Goal: Transaction & Acquisition: Purchase product/service

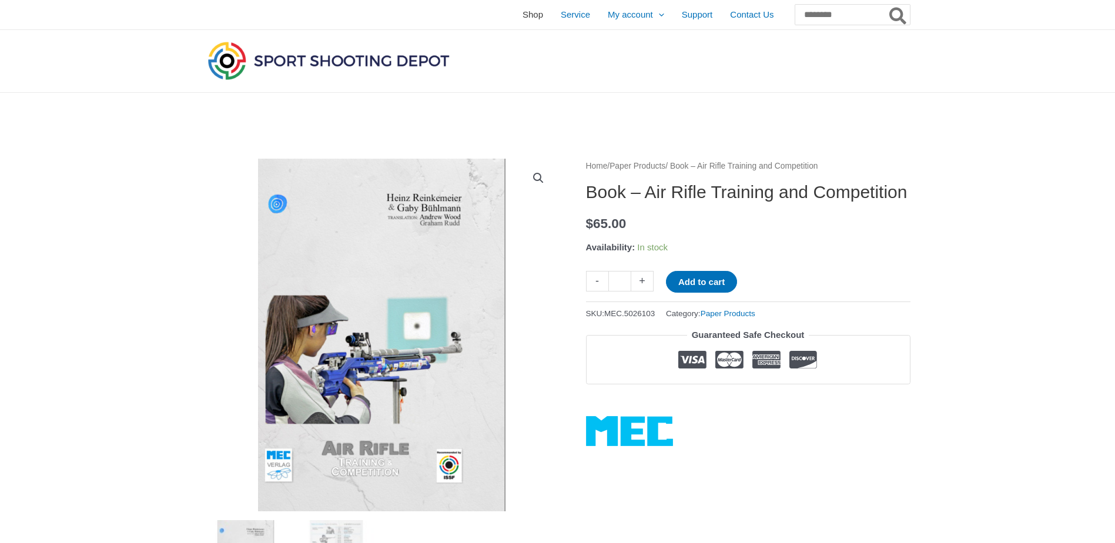
click at [522, 12] on span "Shop" at bounding box center [532, 14] width 21 height 29
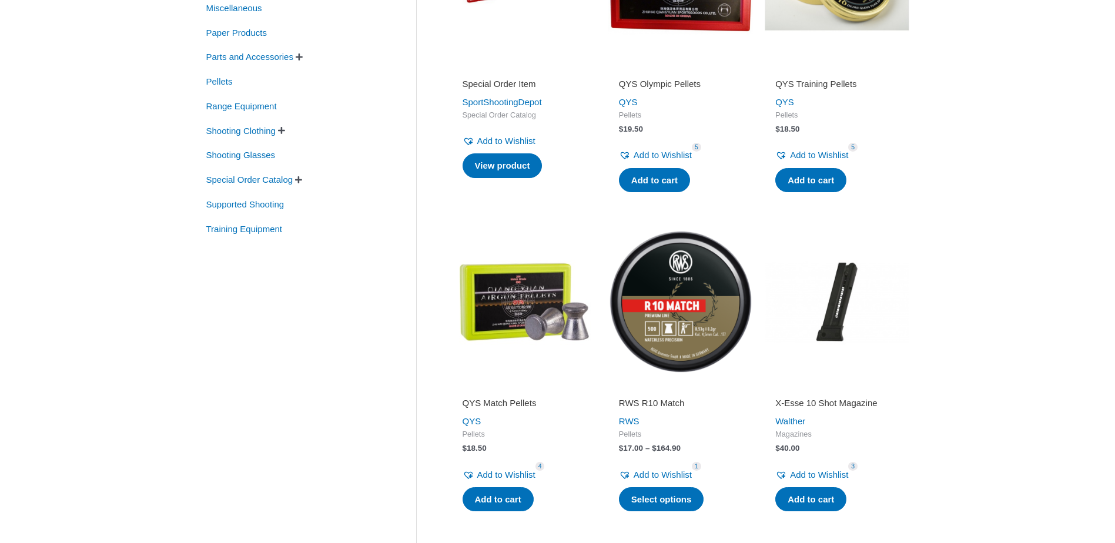
scroll to position [149, 0]
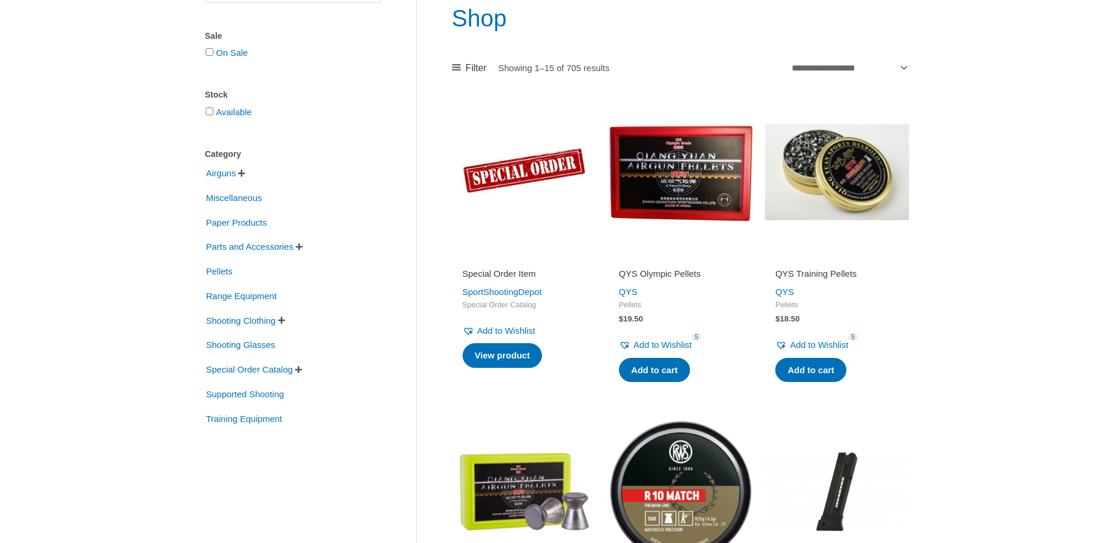
click at [245, 174] on span "" at bounding box center [241, 173] width 7 height 8
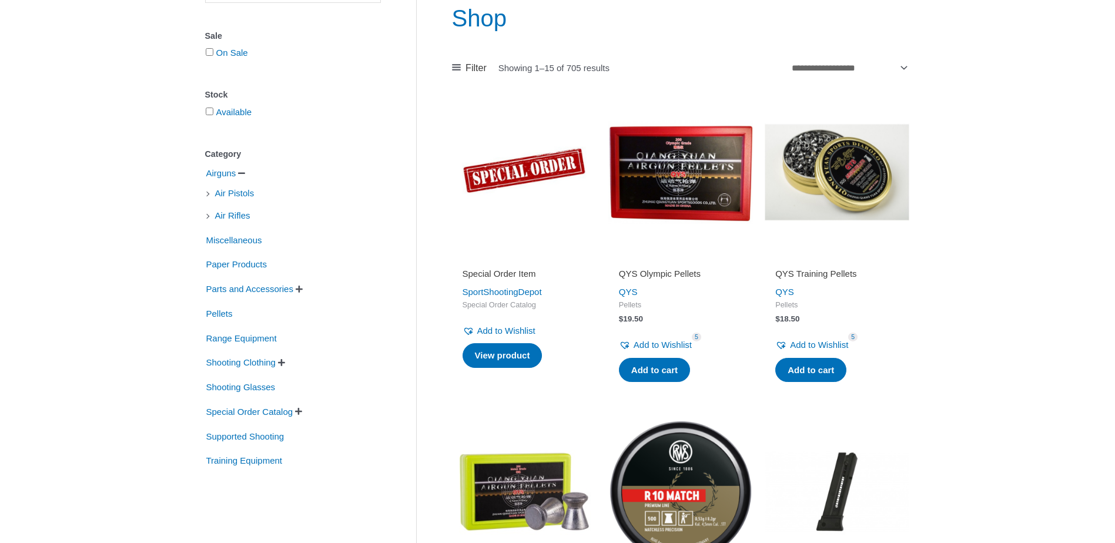
click at [245, 174] on span "" at bounding box center [241, 173] width 7 height 8
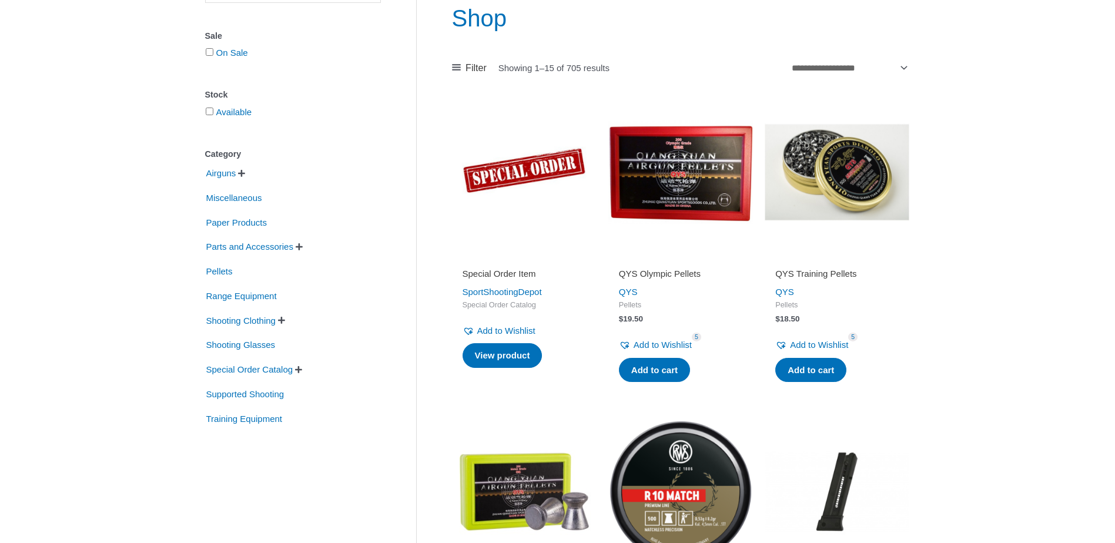
click at [302, 371] on span "" at bounding box center [298, 369] width 7 height 8
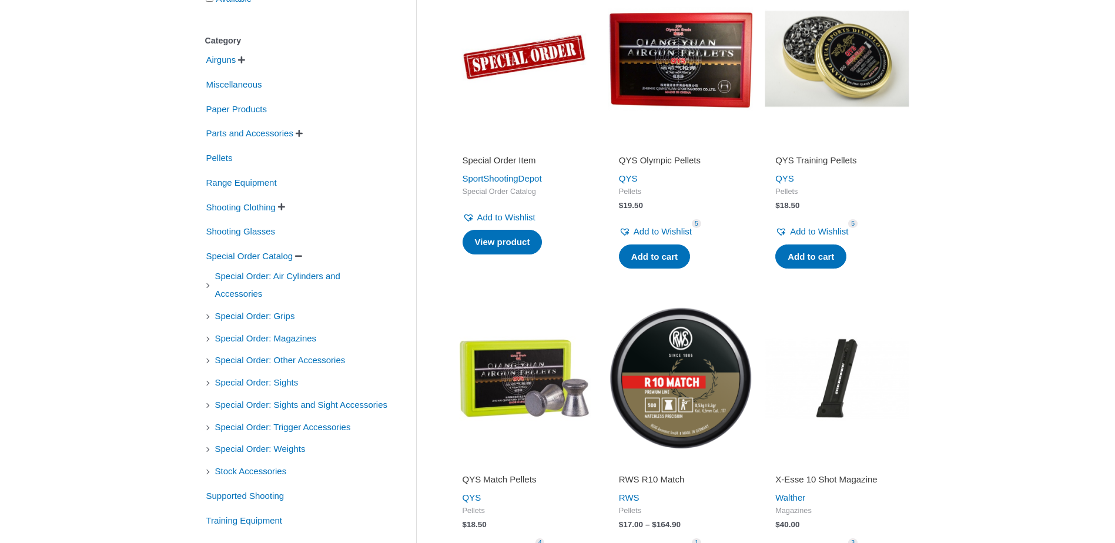
scroll to position [326, 0]
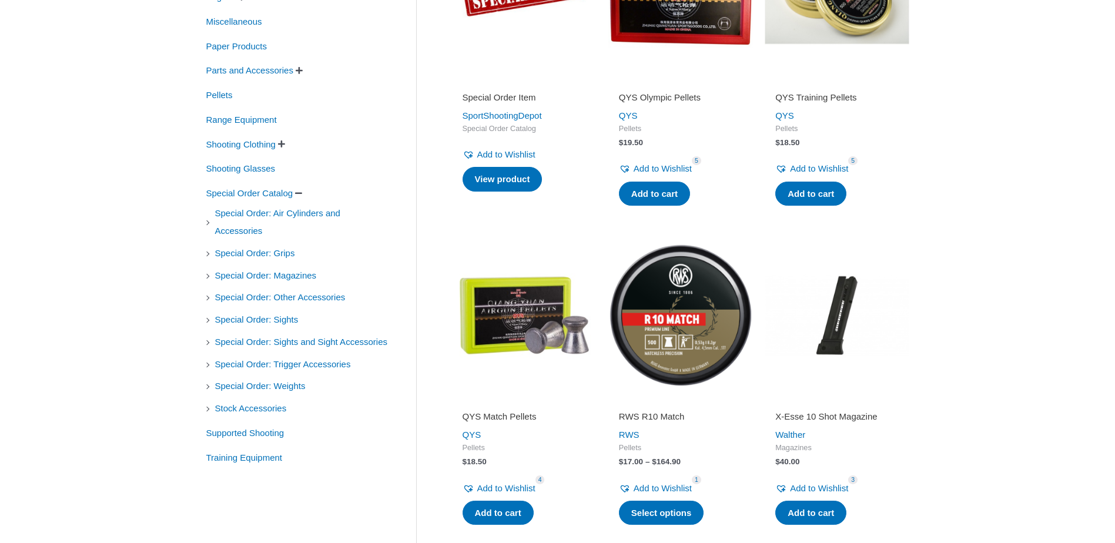
click at [302, 197] on span "" at bounding box center [298, 193] width 7 height 8
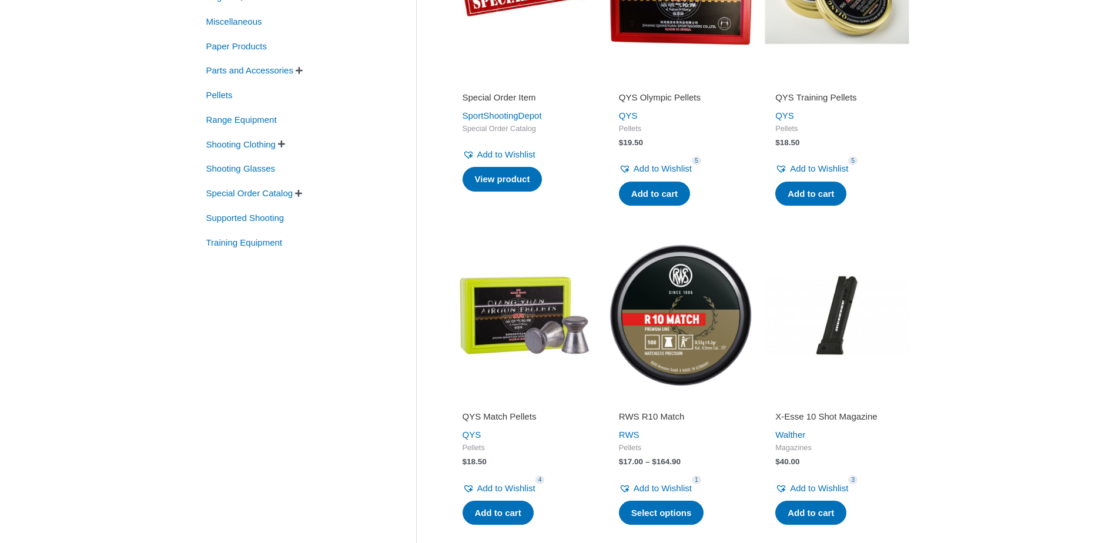
click at [303, 70] on span "" at bounding box center [299, 70] width 7 height 8
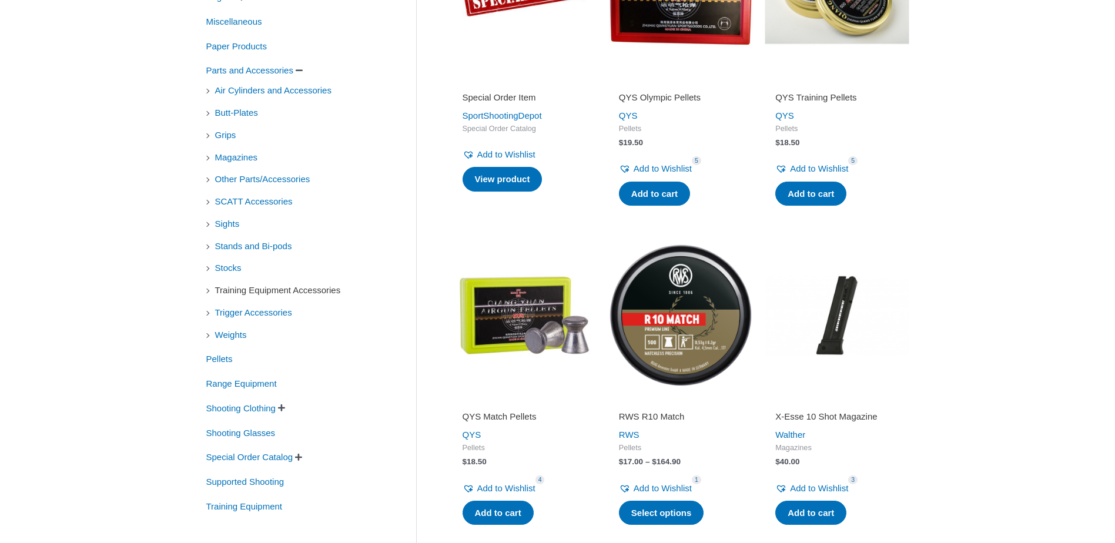
click at [273, 292] on span "Training Equipment Accessories" at bounding box center [278, 290] width 128 height 20
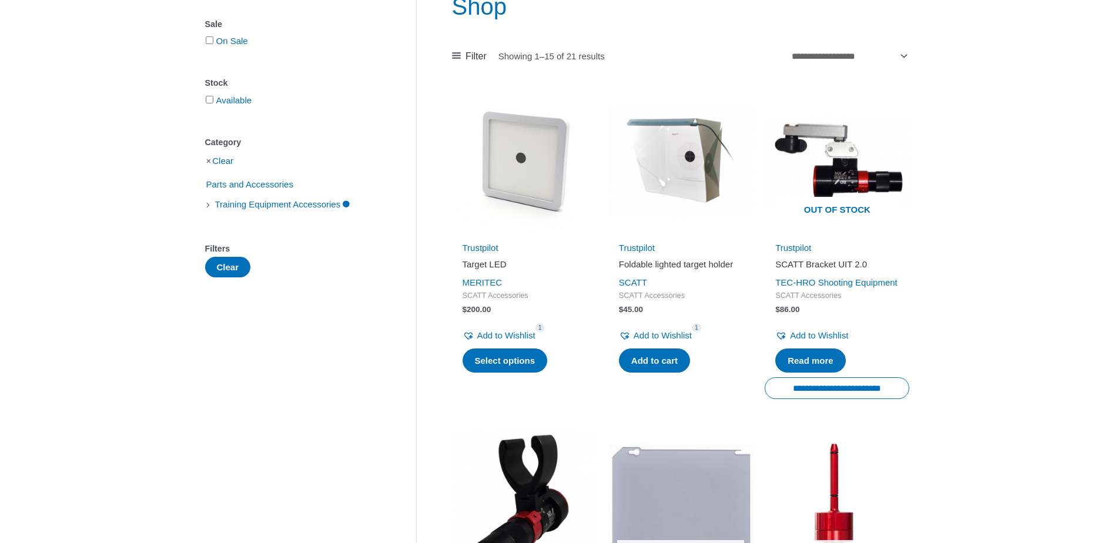
scroll to position [149, 0]
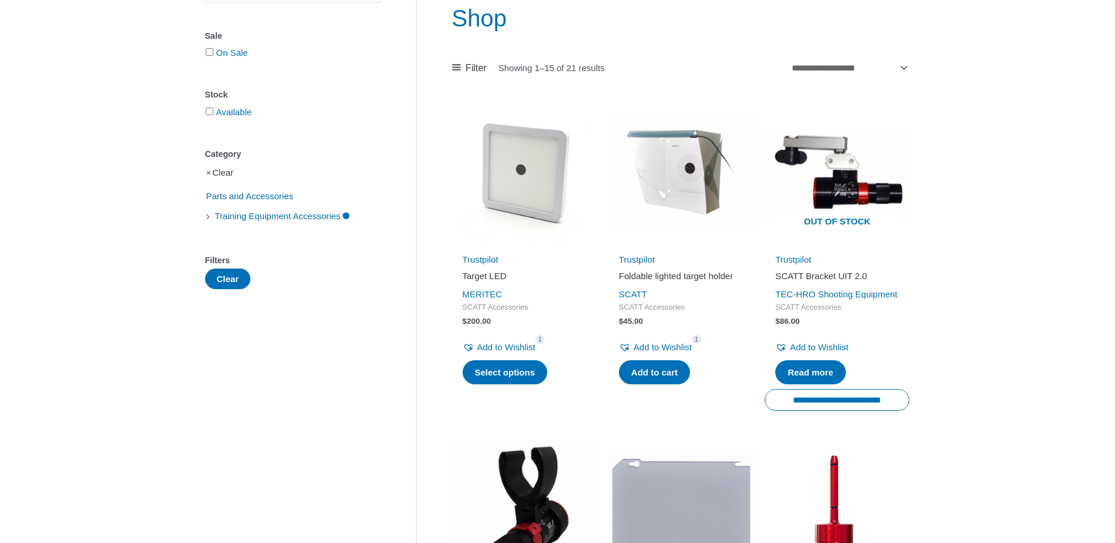
click at [217, 176] on link "Clear" at bounding box center [222, 172] width 21 height 10
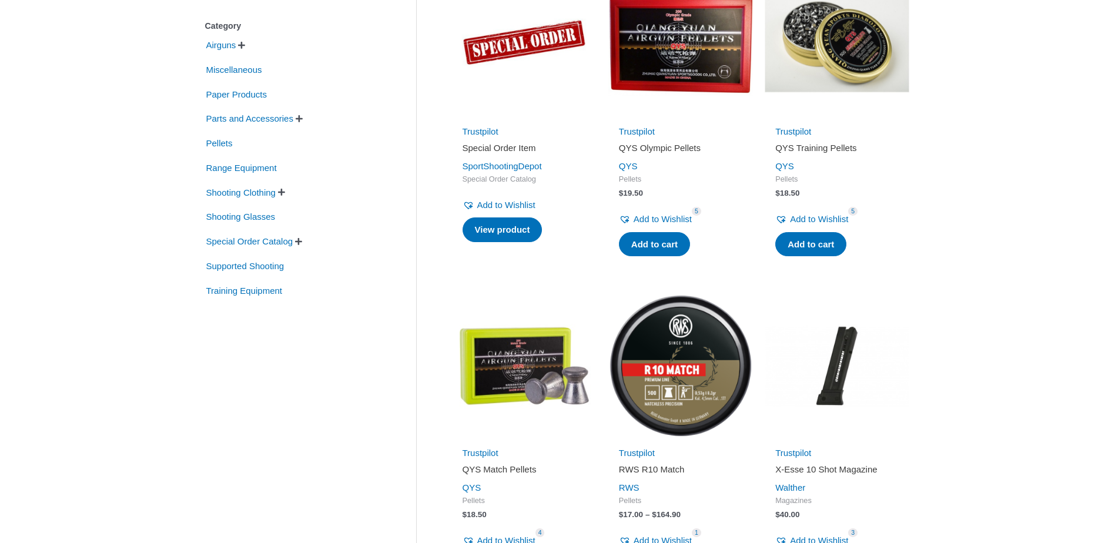
scroll to position [326, 0]
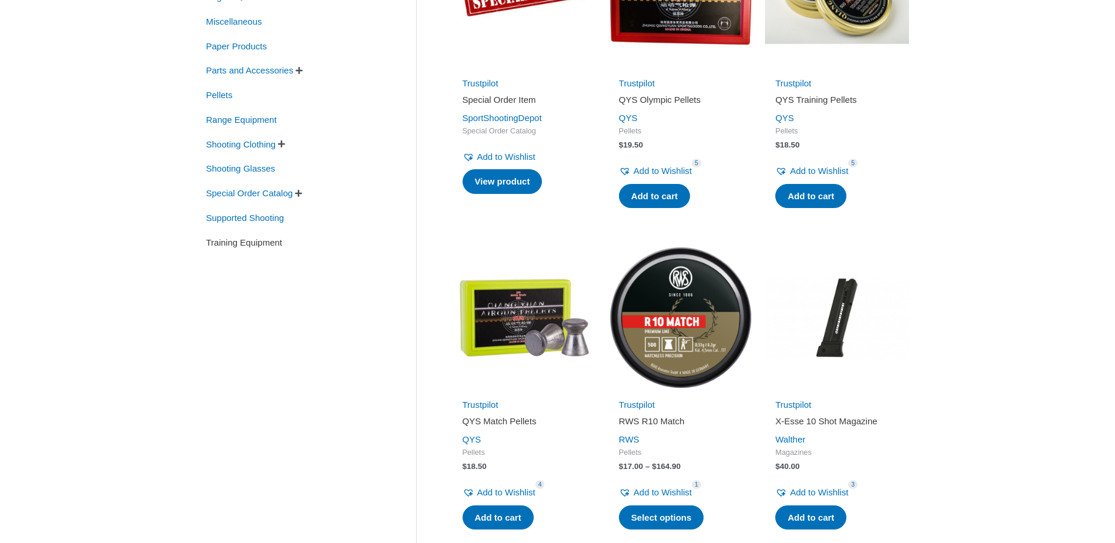
click at [271, 243] on span "Training Equipment" at bounding box center [244, 243] width 79 height 20
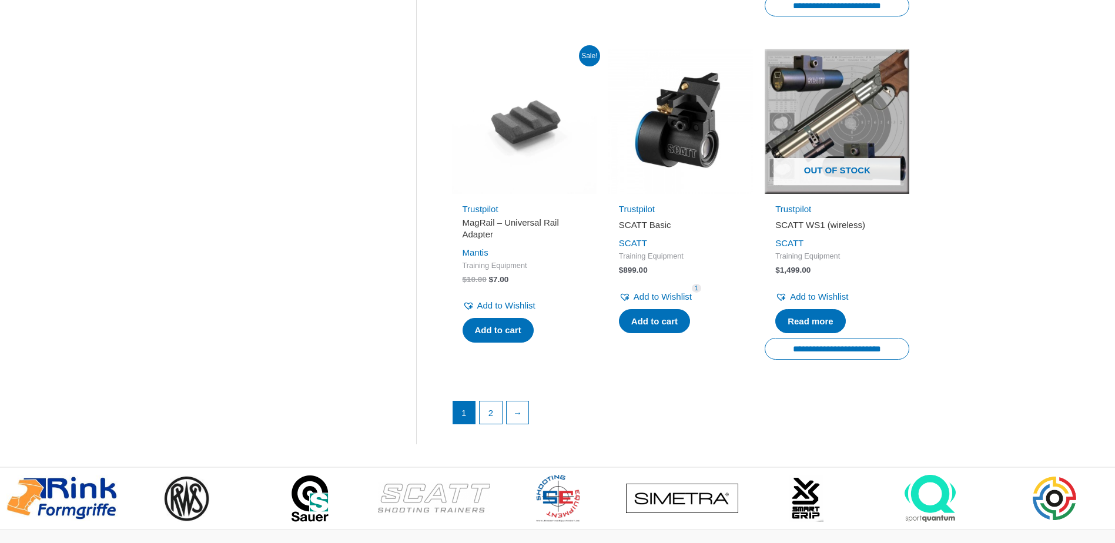
scroll to position [1559, 0]
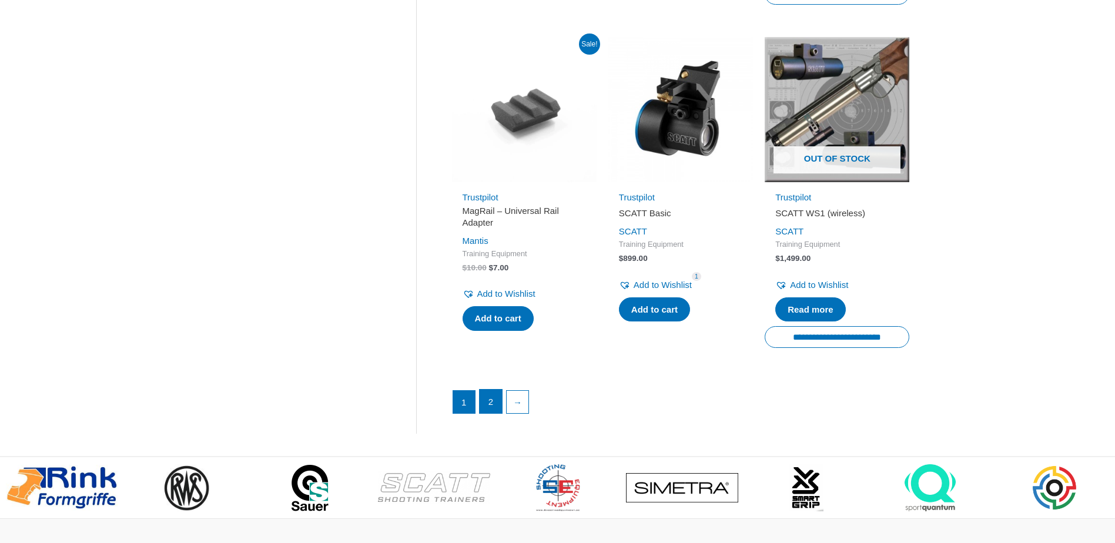
click at [498, 413] on link "2" at bounding box center [490, 402] width 22 height 24
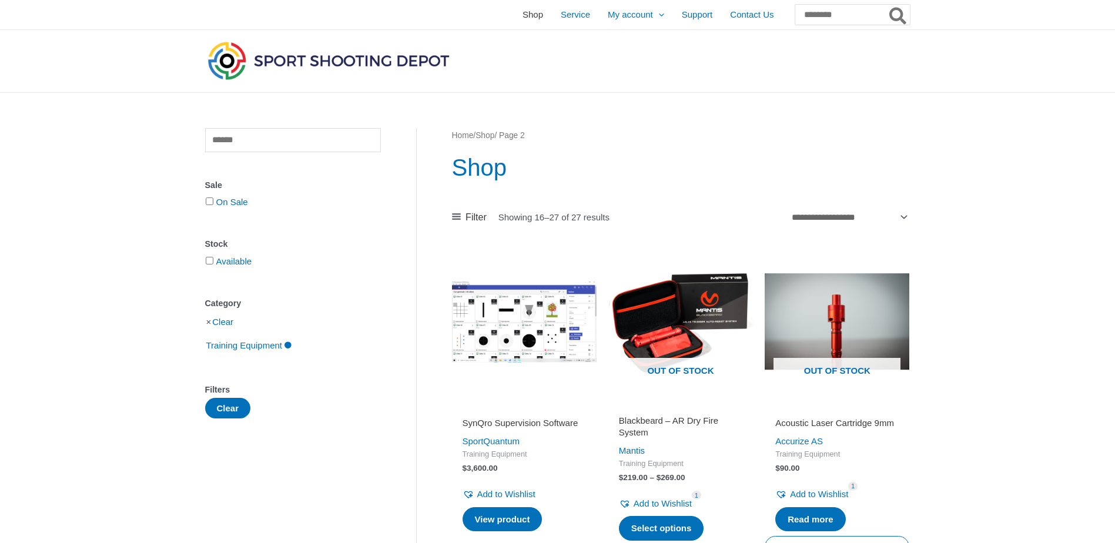
click at [522, 14] on span "Shop" at bounding box center [532, 14] width 21 height 29
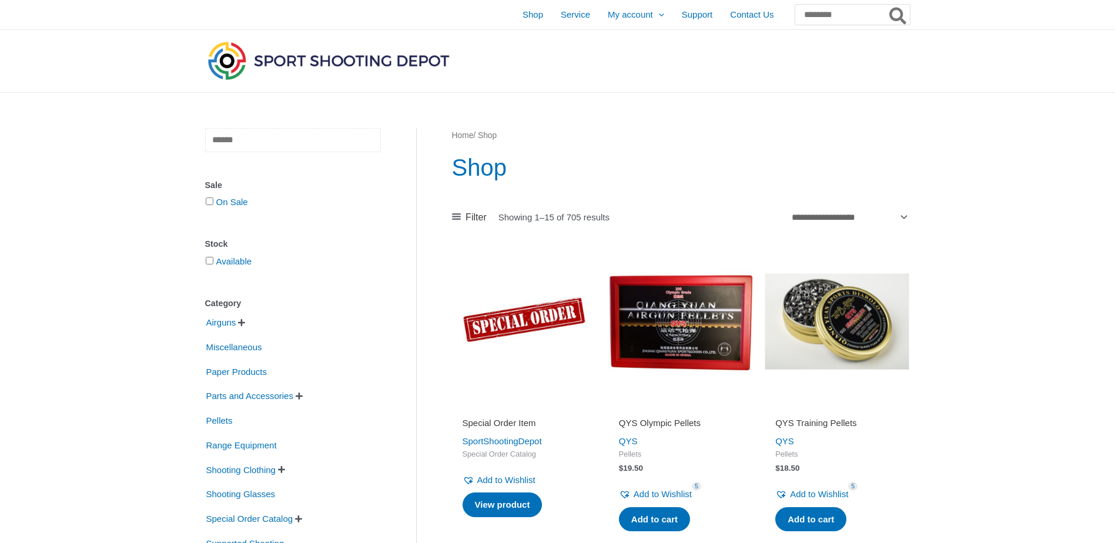
click at [307, 132] on input "text" at bounding box center [293, 140] width 176 height 24
type input "****"
